Goal: Information Seeking & Learning: Learn about a topic

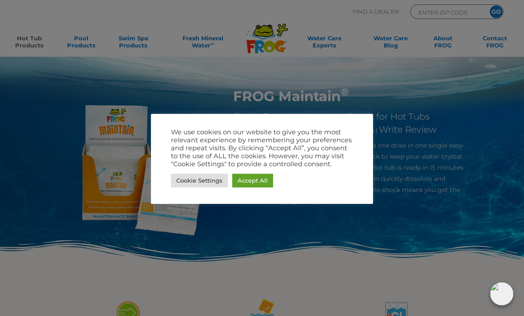
click at [263, 183] on link "Accept All" at bounding box center [252, 181] width 41 height 14
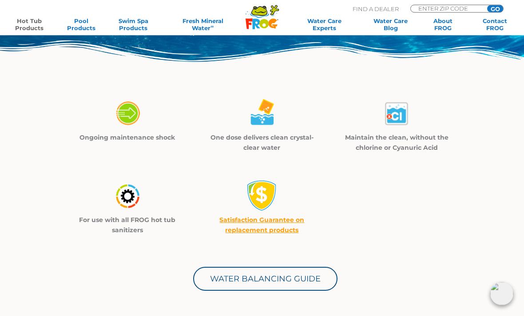
scroll to position [200, 0]
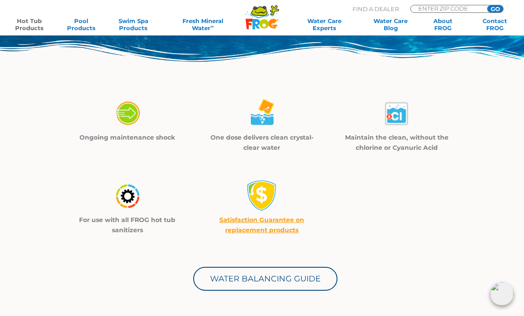
click at [398, 113] on img at bounding box center [396, 114] width 31 height 32
click at [411, 137] on p "Maintain the clean, without the chlorine or Cyanuric Acid" at bounding box center [396, 143] width 112 height 20
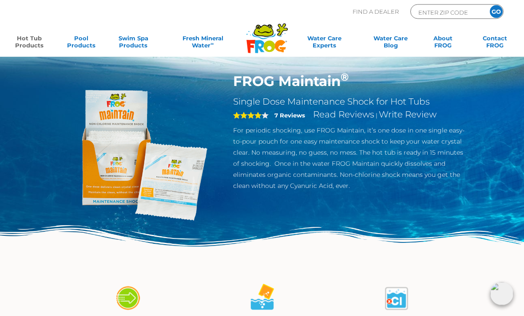
scroll to position [0, 0]
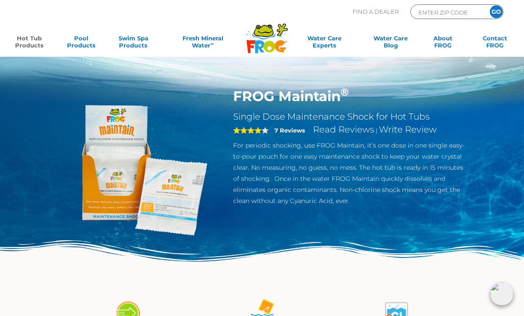
click at [31, 43] on link "Hot Tub Products" at bounding box center [29, 44] width 40 height 18
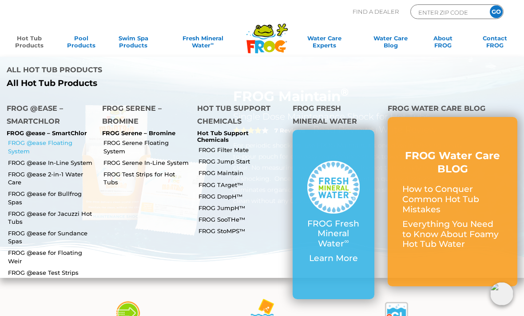
click at [83, 139] on link "FROG @ease Floating System" at bounding box center [51, 147] width 87 height 16
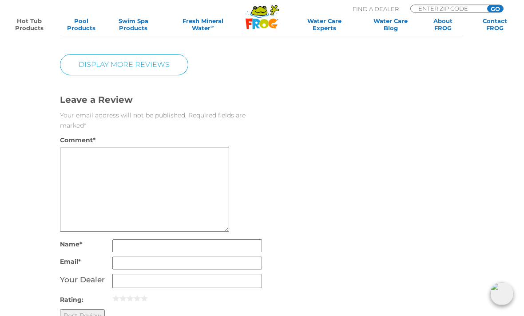
scroll to position [1655, 0]
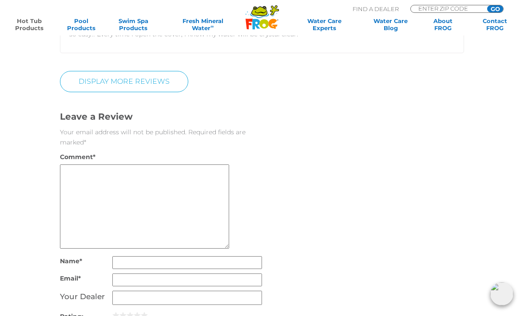
click at [91, 169] on textarea "Comment *" at bounding box center [144, 207] width 169 height 84
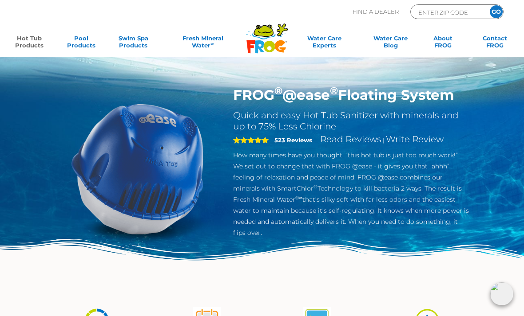
scroll to position [0, 0]
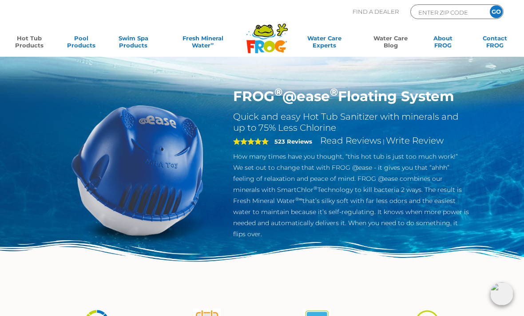
click at [397, 39] on link "Water Care Blog" at bounding box center [390, 44] width 40 height 18
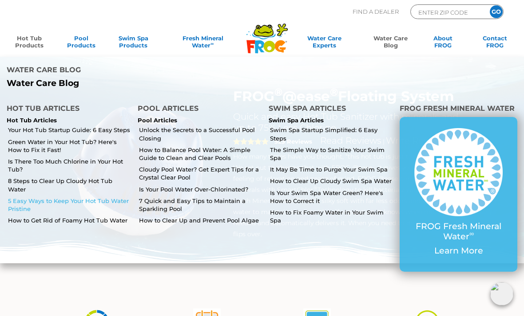
click at [119, 197] on link "5 Easy Ways to Keep Your Hot Tub Water Pristine" at bounding box center [69, 205] width 123 height 16
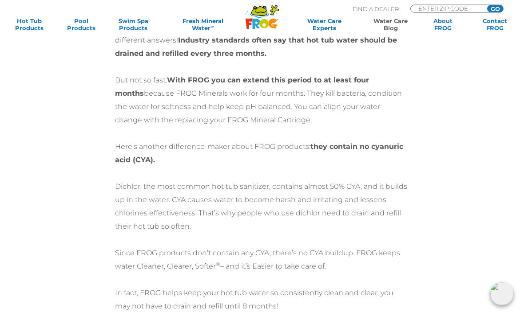
scroll to position [1925, 0]
